Goal: Navigation & Orientation: Find specific page/section

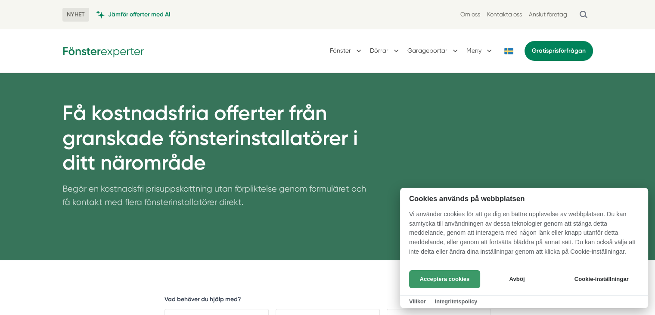
click at [457, 277] on button "Acceptera cookies" at bounding box center [444, 279] width 71 height 18
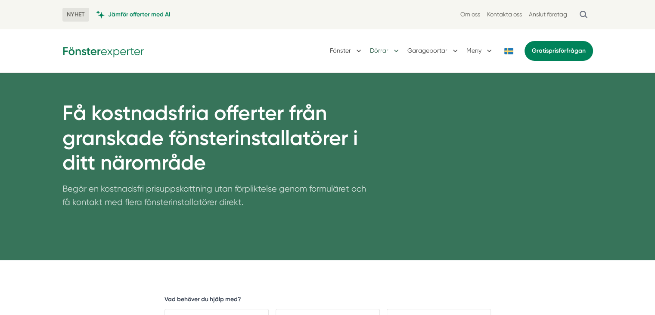
click at [380, 48] on button "Dörrar" at bounding box center [385, 51] width 31 height 22
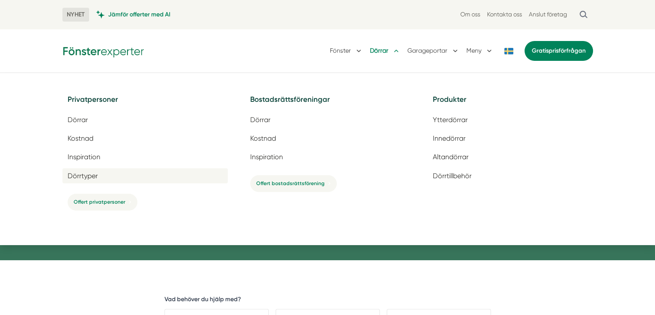
click at [93, 173] on span "Dörrtyper" at bounding box center [83, 176] width 30 height 8
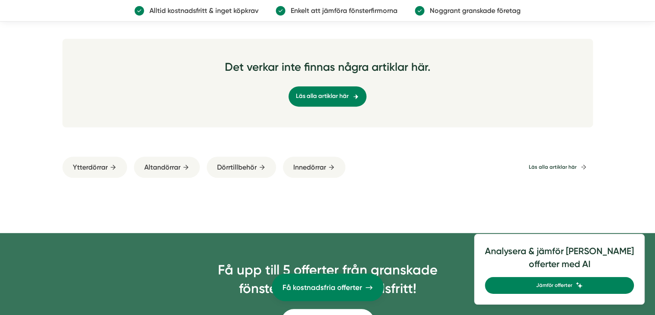
scroll to position [388, 0]
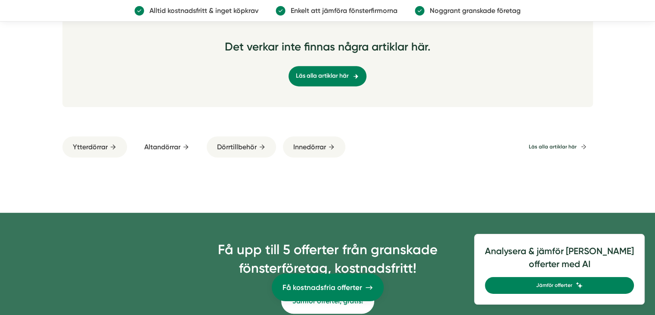
click at [174, 146] on span "Altandörrar" at bounding box center [162, 146] width 36 height 11
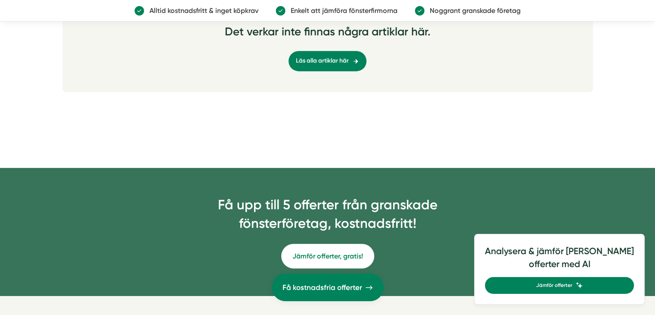
scroll to position [431, 0]
